Goal: Task Accomplishment & Management: Manage account settings

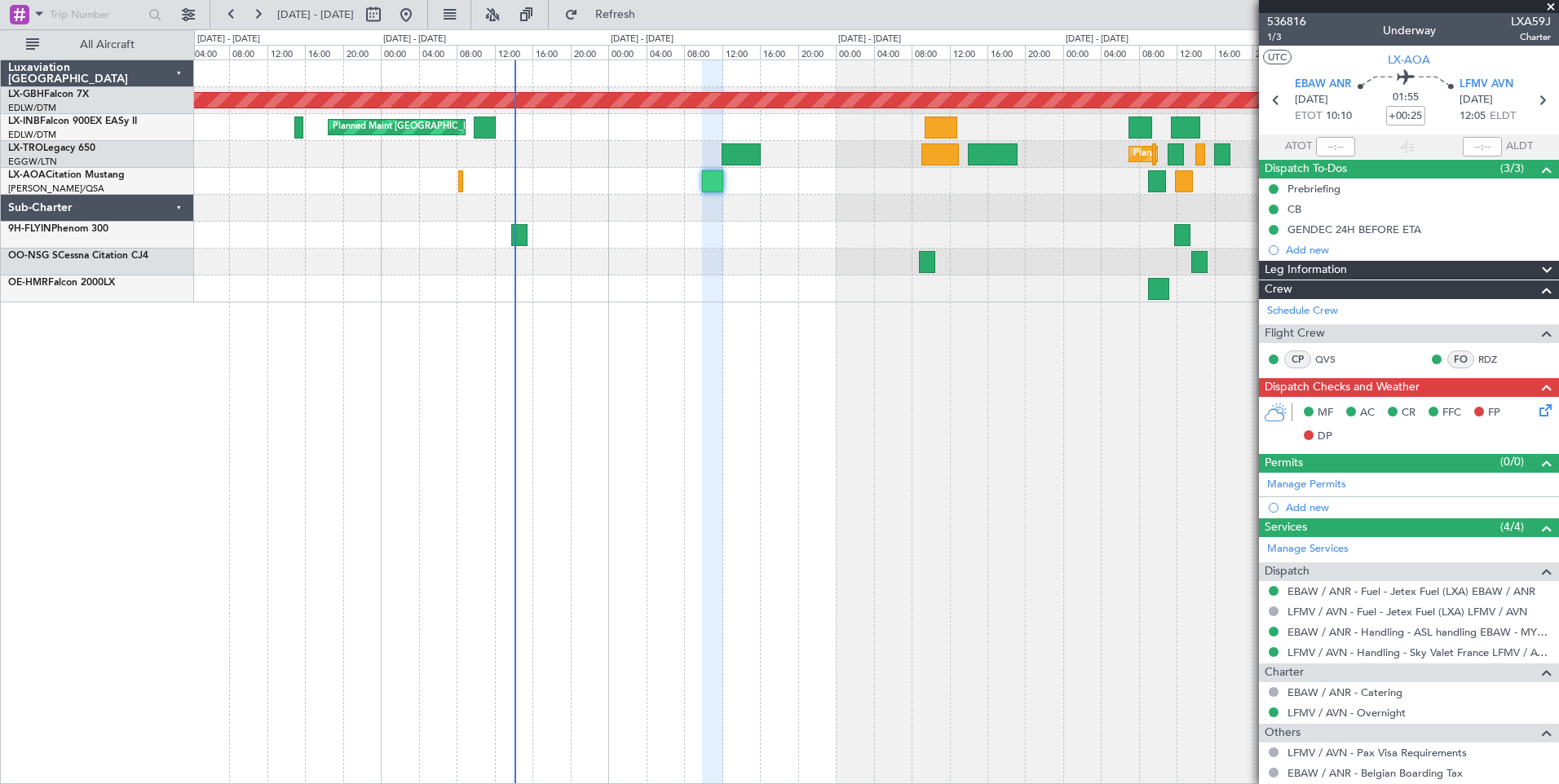
scroll to position [118, 0]
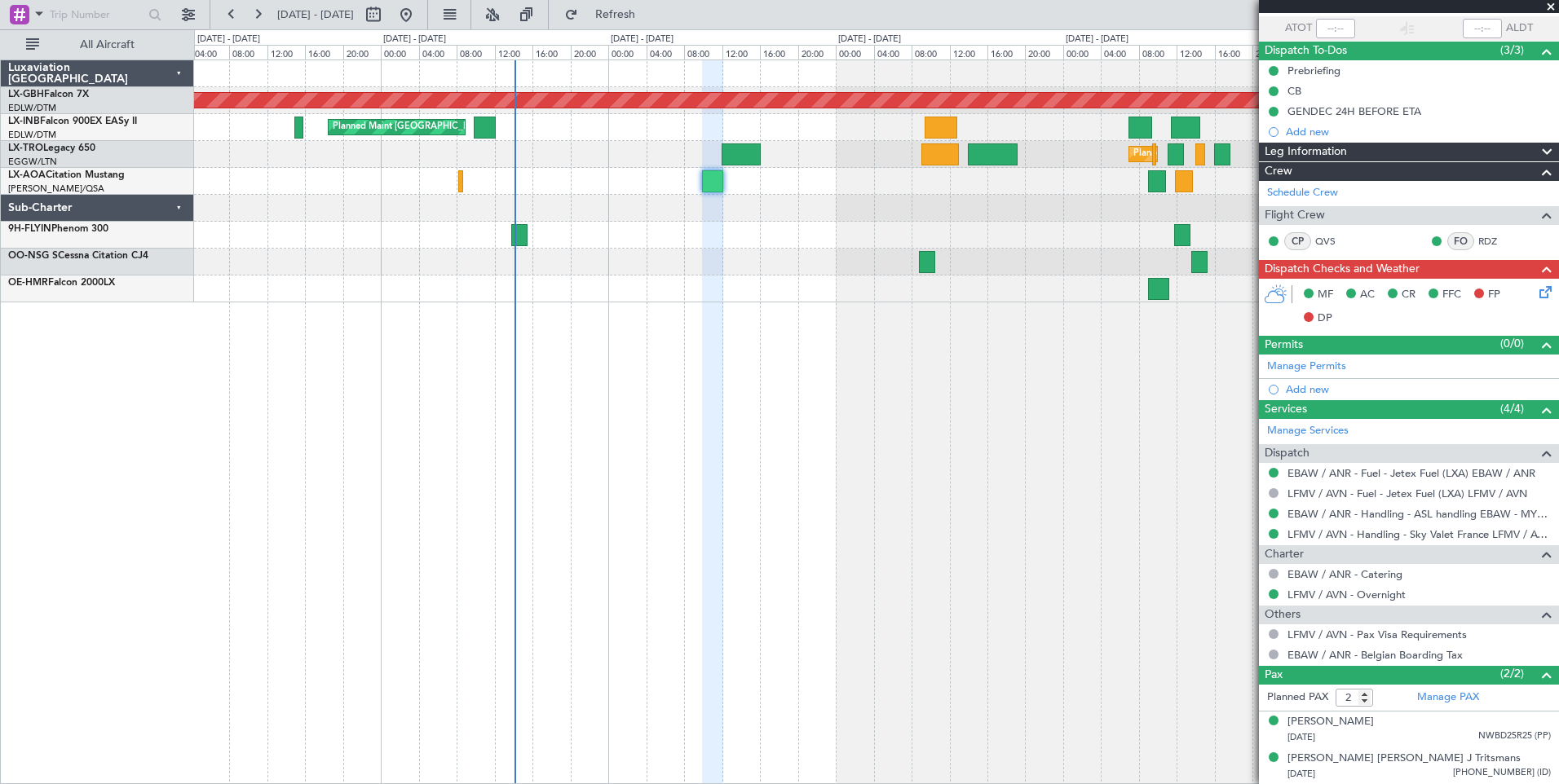
click at [714, 427] on div "Planned Maint Nurnberg Planned Maint [GEOGRAPHIC_DATA] ([GEOGRAPHIC_DATA]) Plan…" at bounding box center [876, 421] width 1365 height 725
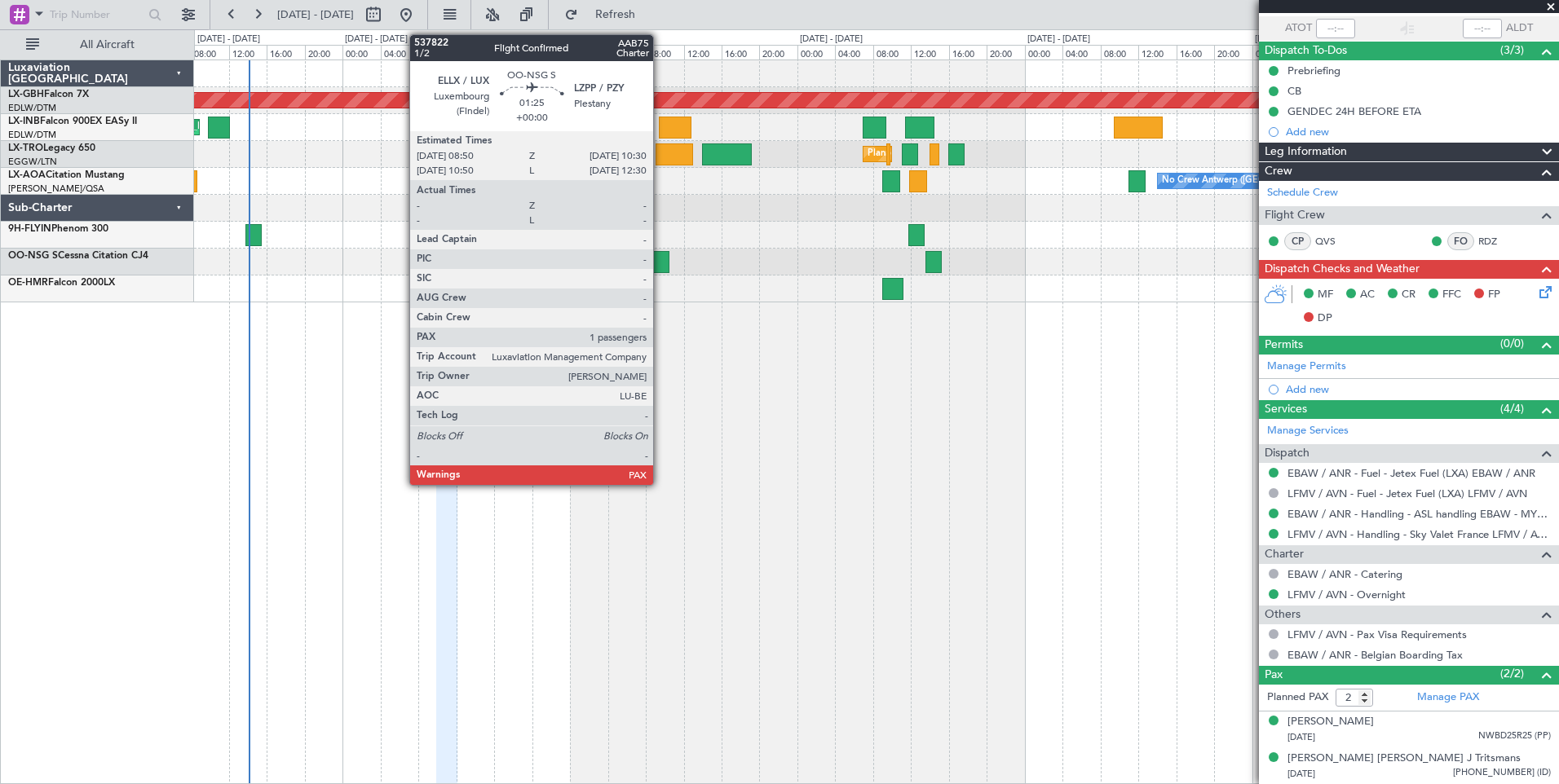
click at [660, 255] on div at bounding box center [661, 261] width 17 height 22
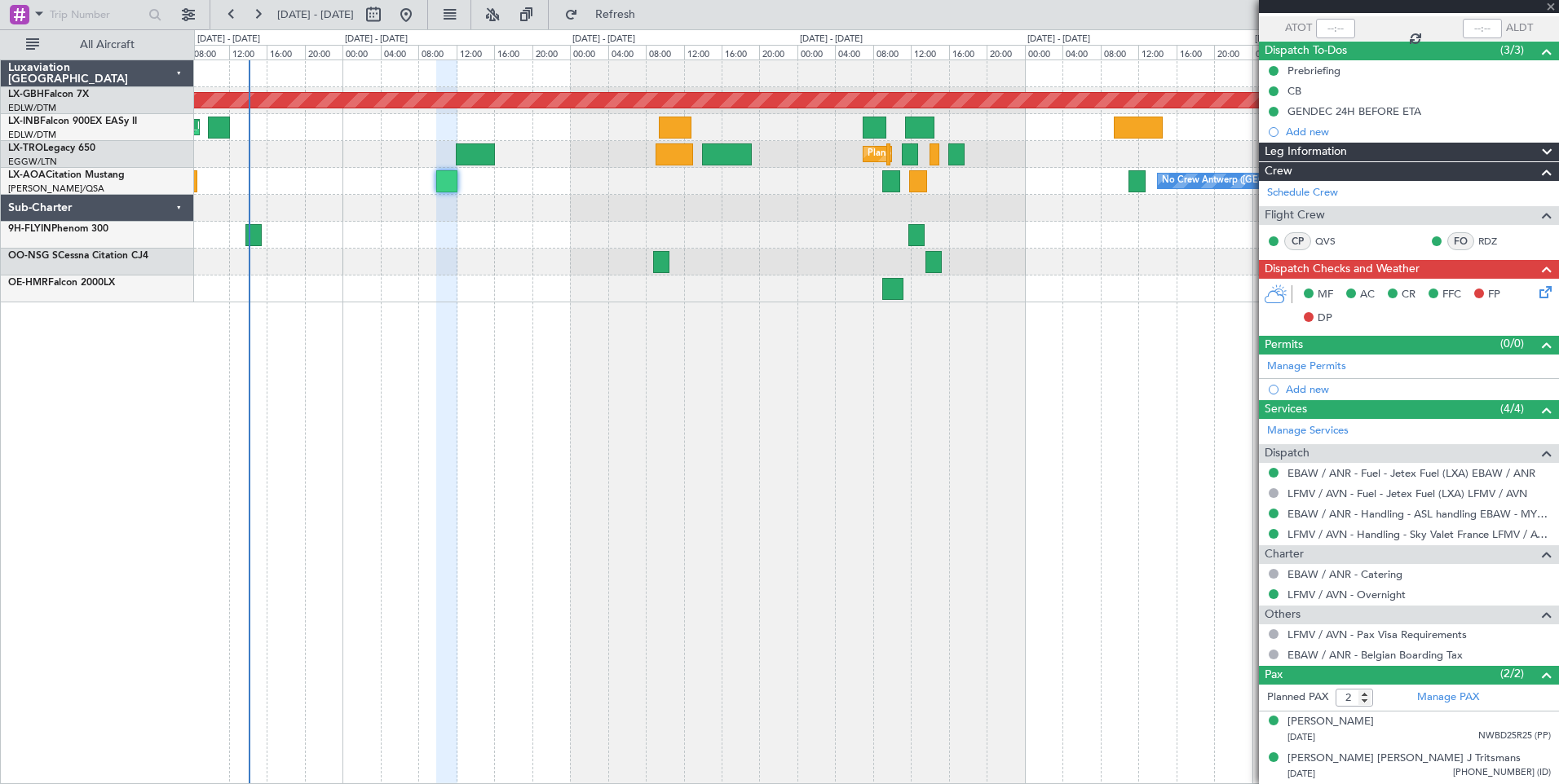
type input "1"
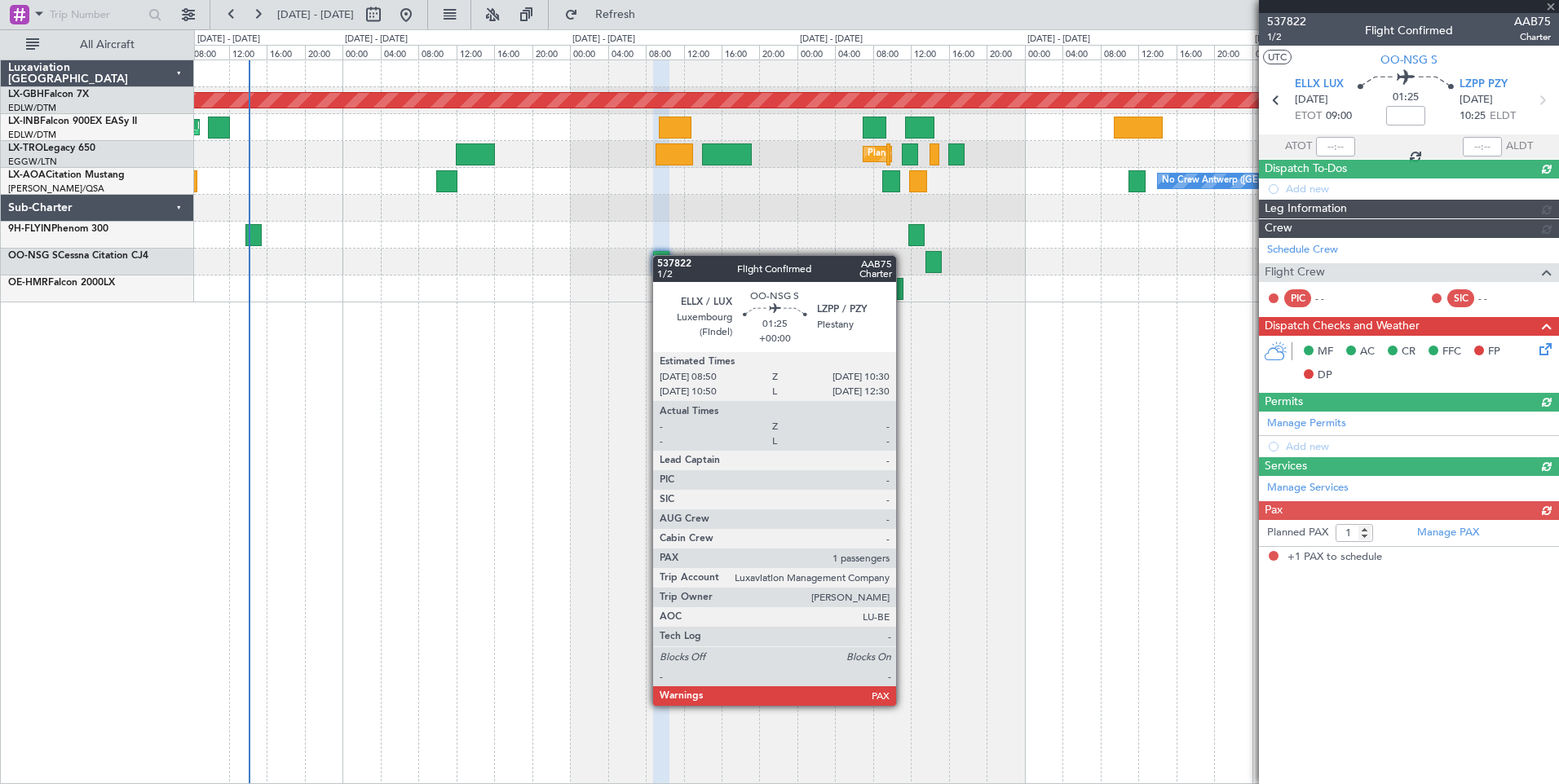
scroll to position [0, 0]
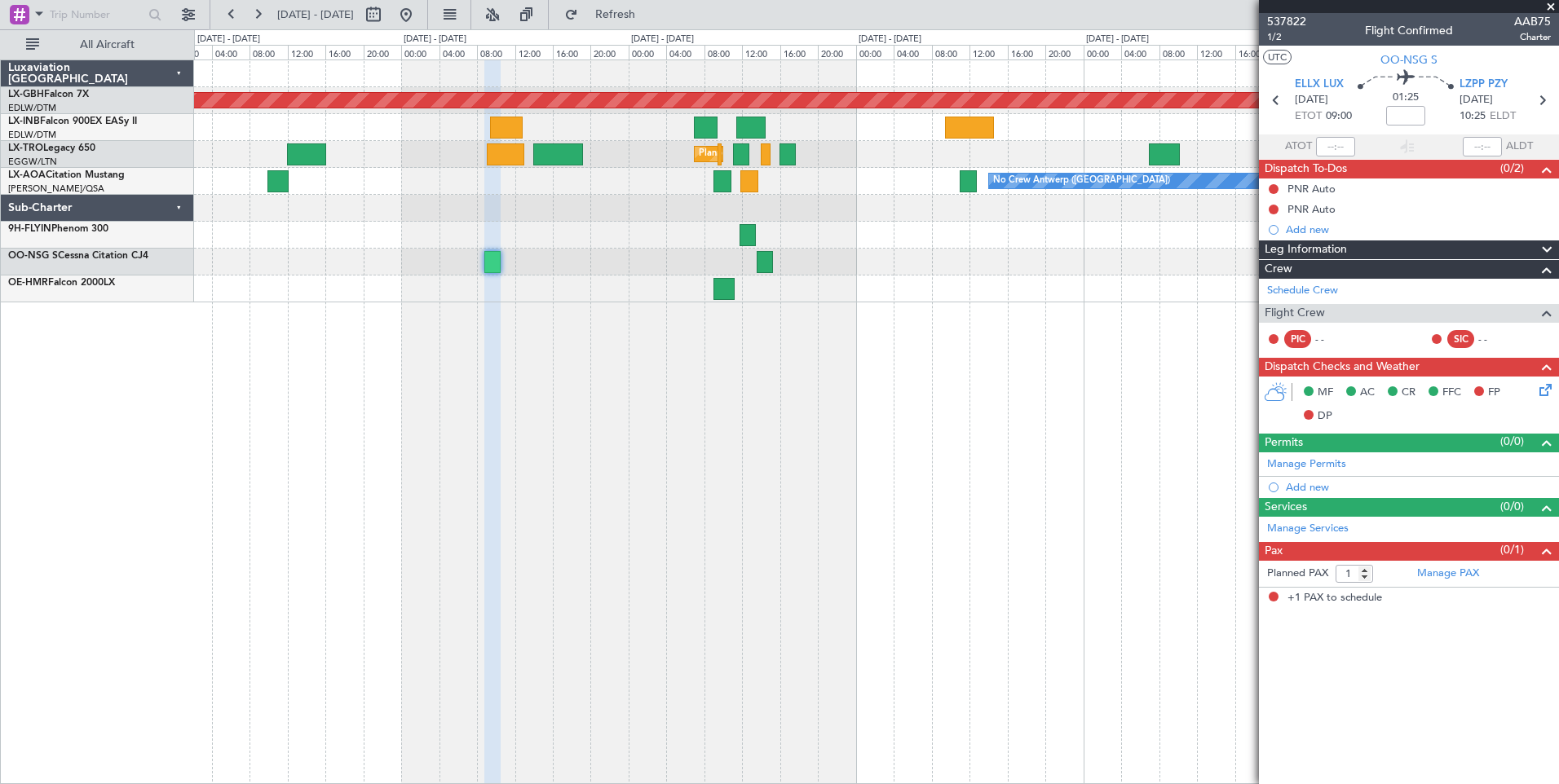
click at [769, 362] on div "Planned Maint Nurnberg Planned Maint [GEOGRAPHIC_DATA] ([GEOGRAPHIC_DATA]) Plan…" at bounding box center [876, 421] width 1365 height 725
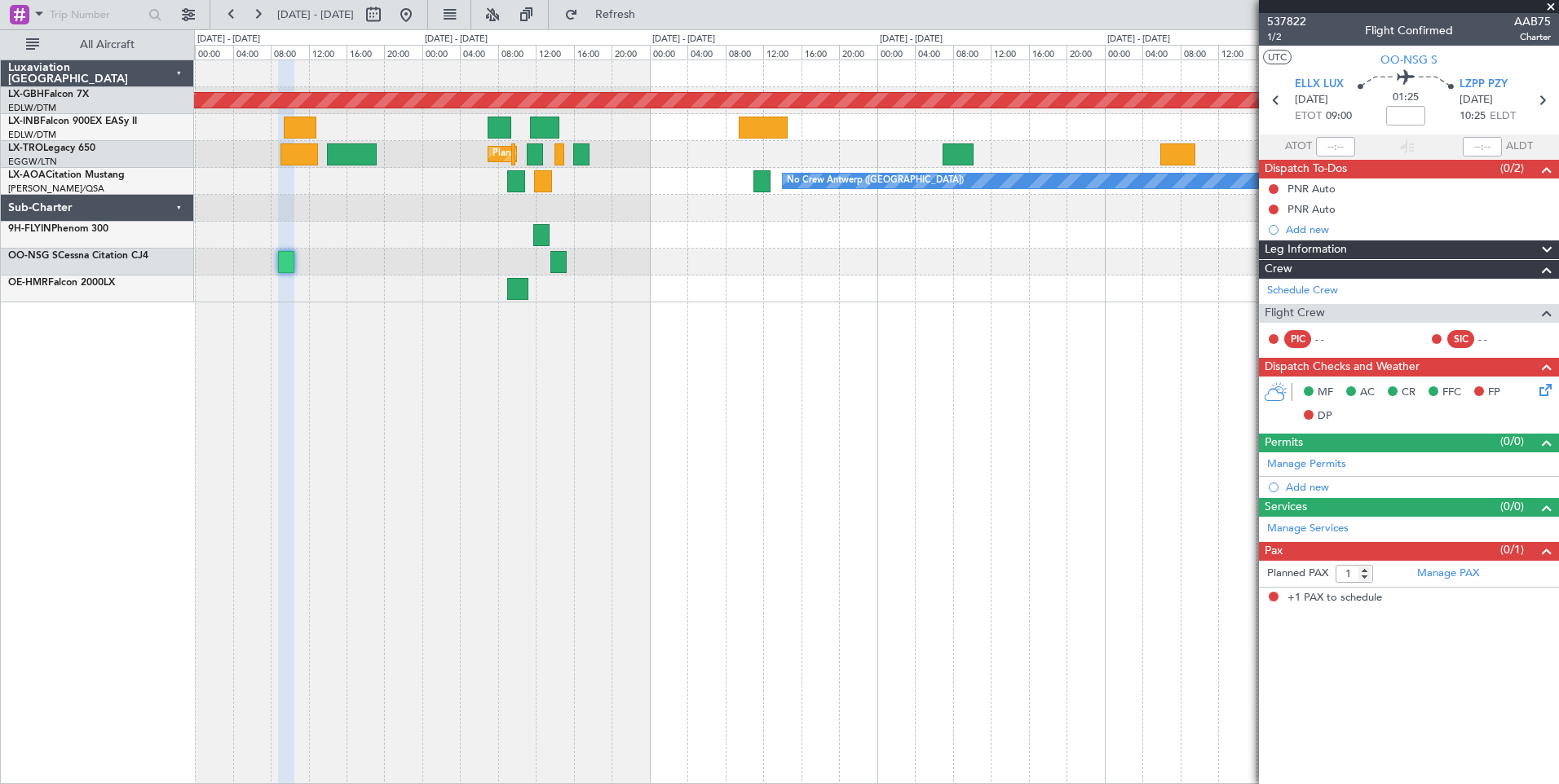
click at [709, 356] on div "Planned Maint Nurnberg Planned Maint [GEOGRAPHIC_DATA] ([GEOGRAPHIC_DATA]) No C…" at bounding box center [876, 421] width 1365 height 725
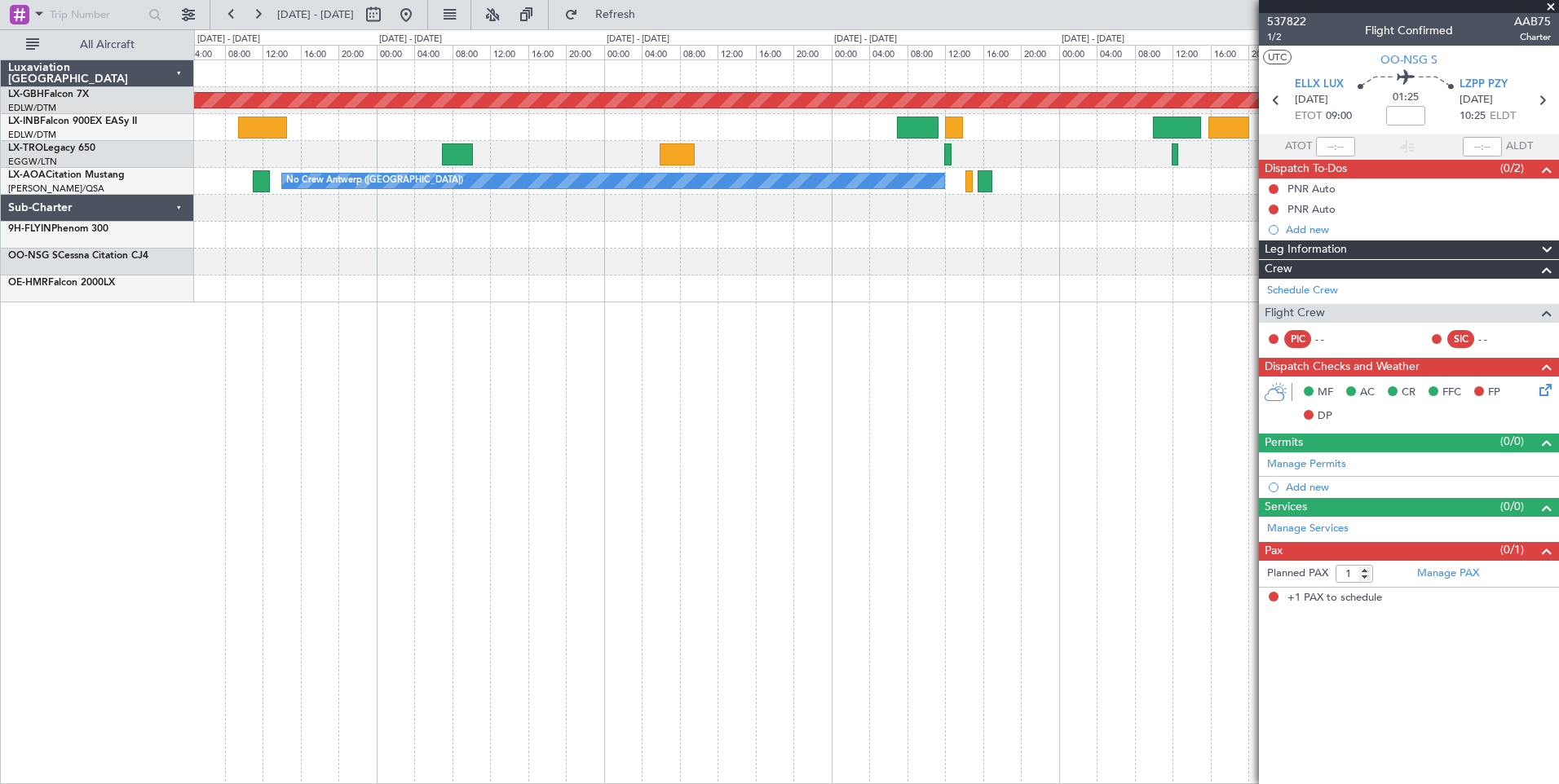
click at [375, 342] on div "Planned Maint Nurnberg Planned Maint [GEOGRAPHIC_DATA] ([GEOGRAPHIC_DATA]) No C…" at bounding box center [876, 421] width 1365 height 725
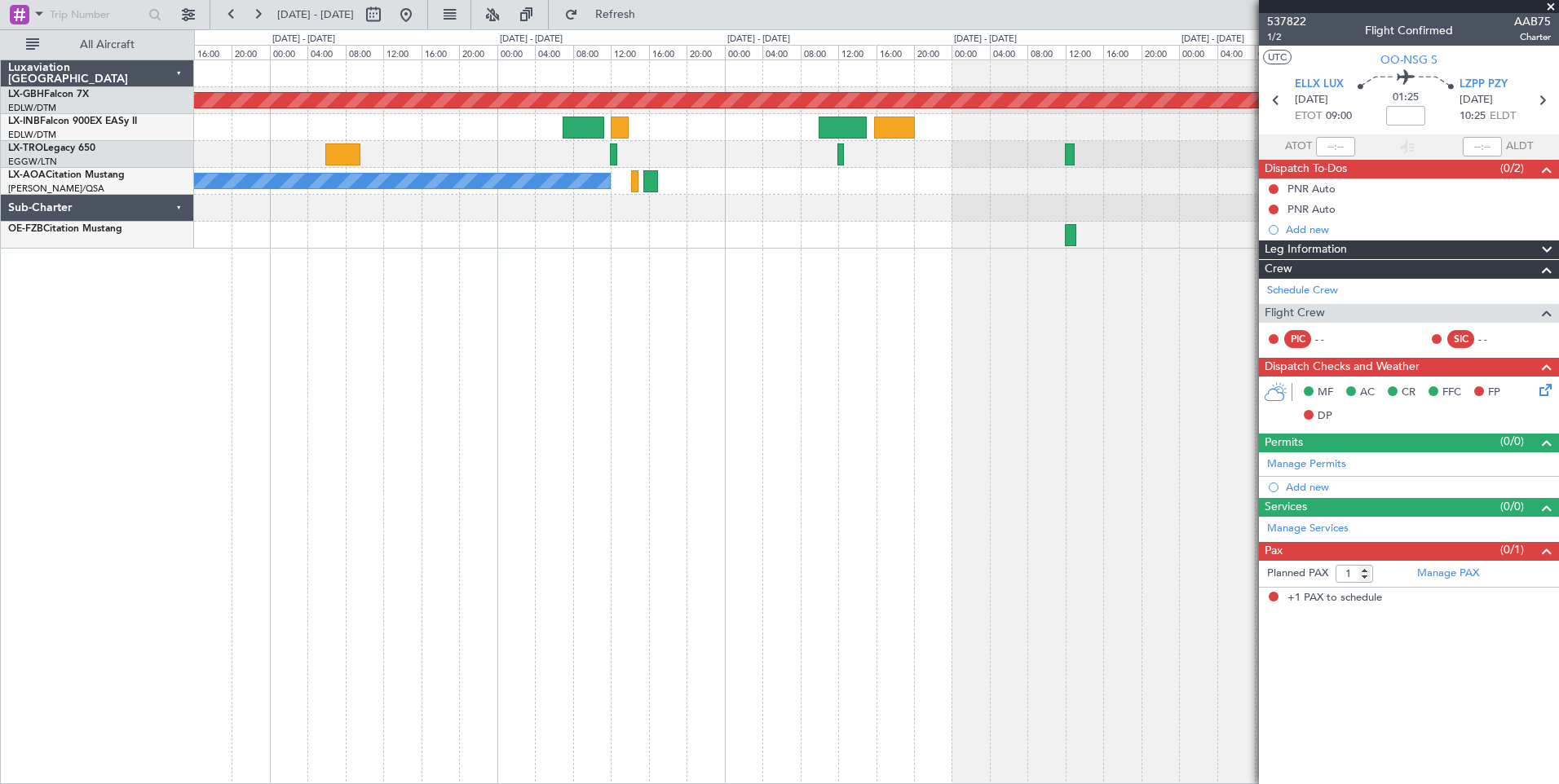
click at [698, 149] on div "A/C Unavailable" at bounding box center [876, 154] width 1364 height 27
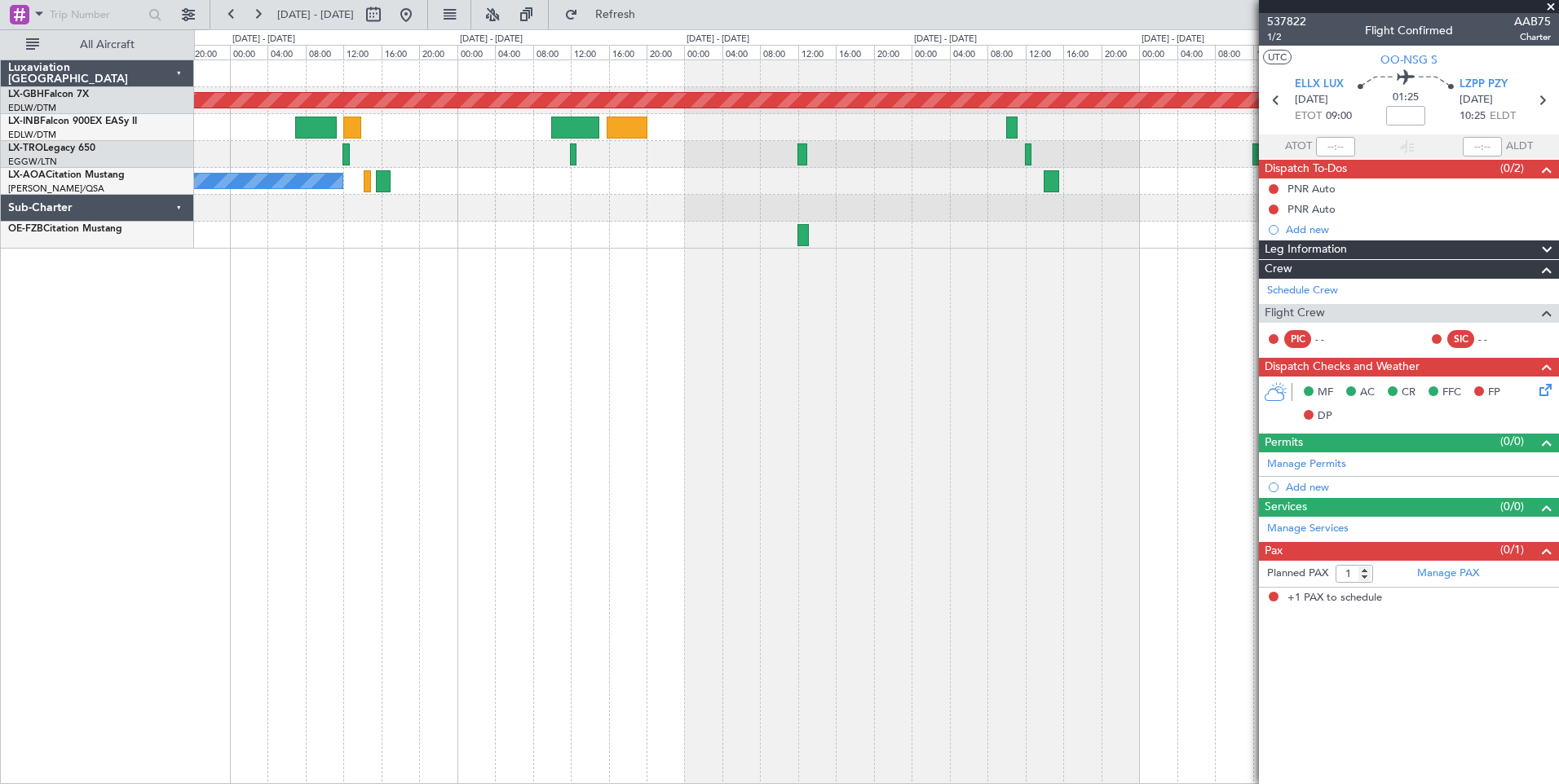
click at [350, 209] on div "Planned Maint Nurnberg A/C Unavailable No Crew [GEOGRAPHIC_DATA] ([GEOGRAPHIC_D…" at bounding box center [876, 154] width 1364 height 188
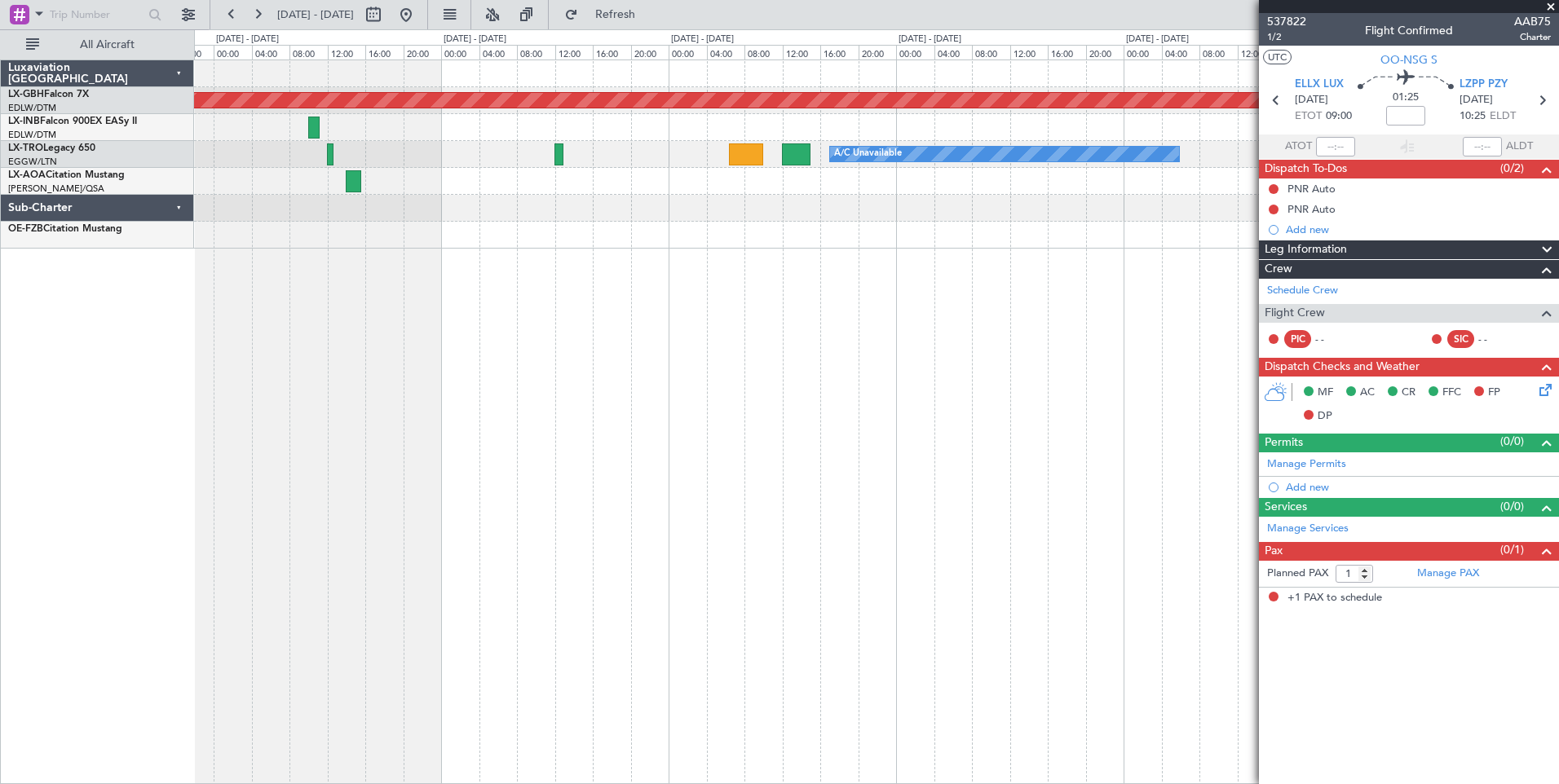
click at [432, 274] on div "Planned Maint Nurnberg A/C Unavailable No Crew [GEOGRAPHIC_DATA] ([GEOGRAPHIC_D…" at bounding box center [876, 421] width 1365 height 725
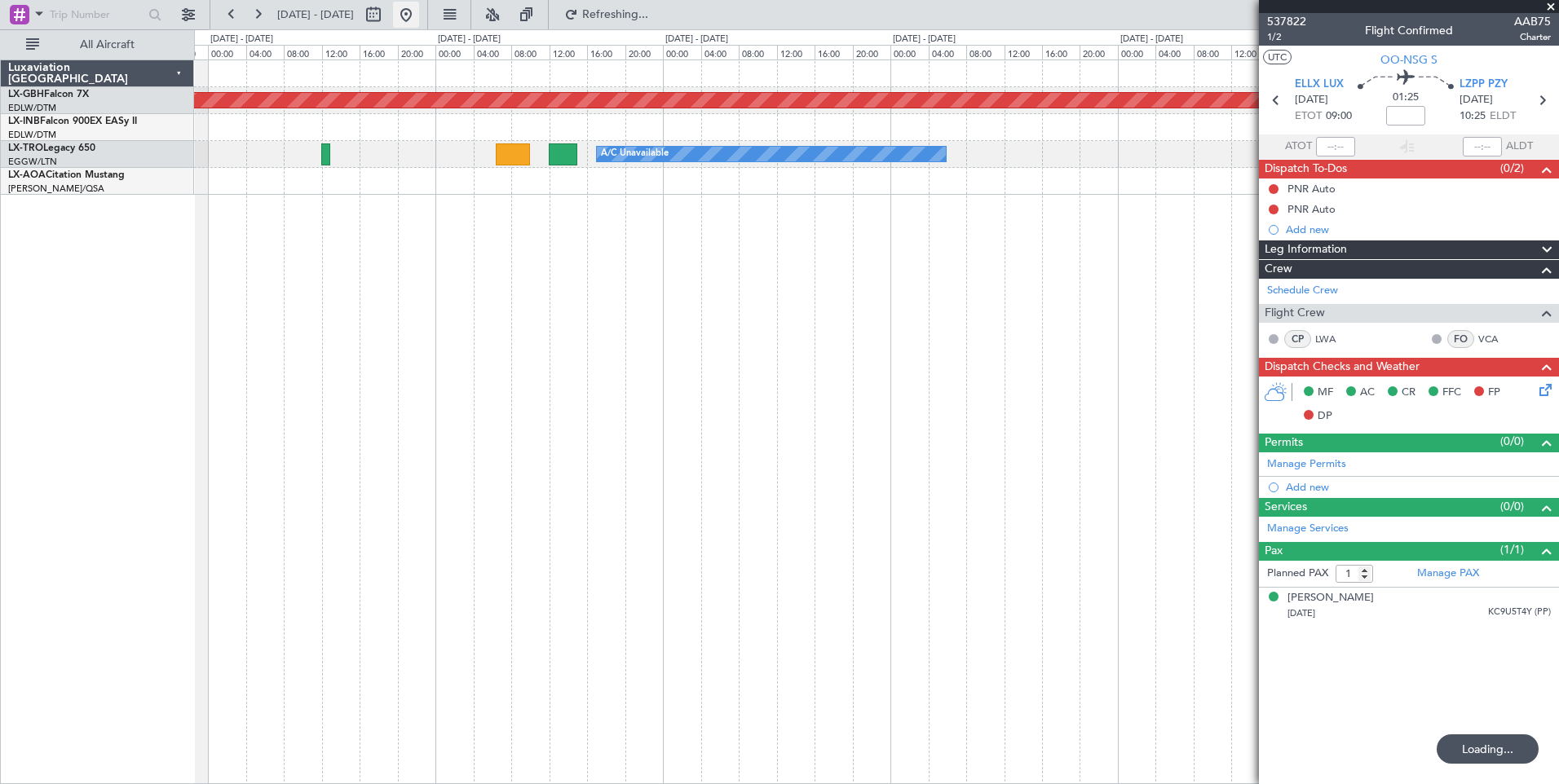
type input "-00:05"
